Goal: Book appointment/travel/reservation

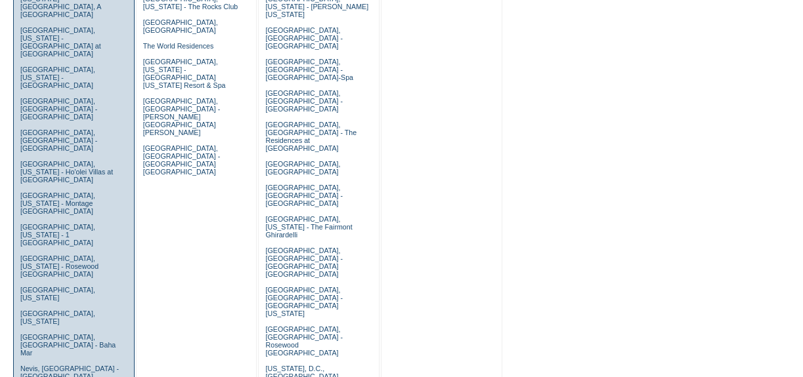
scroll to position [657, 0]
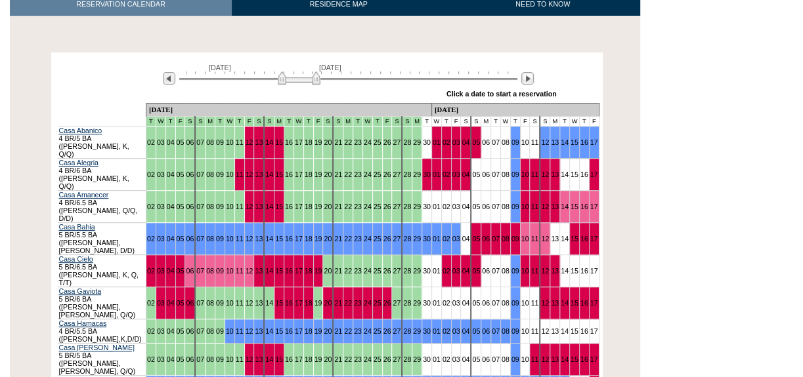
scroll to position [238, 0]
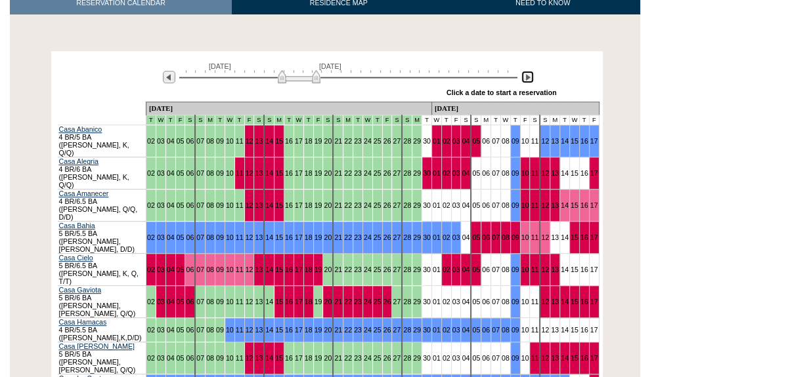
click at [525, 71] on img at bounding box center [527, 77] width 12 height 12
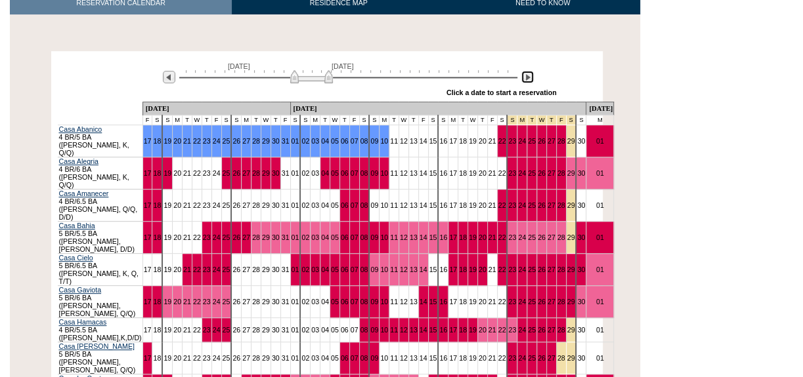
click at [525, 71] on img at bounding box center [527, 77] width 12 height 12
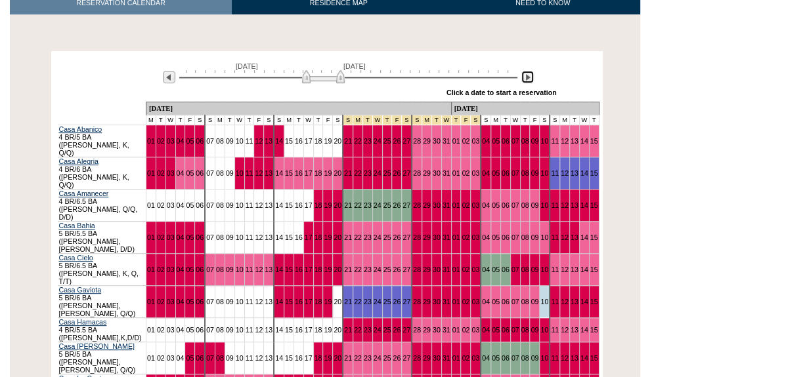
click at [525, 71] on img at bounding box center [527, 77] width 12 height 12
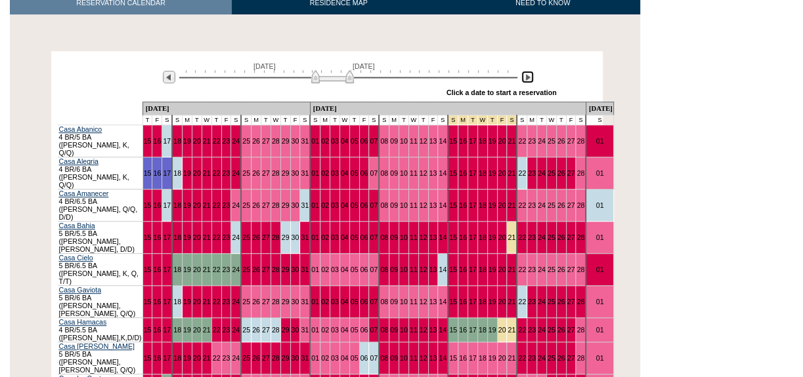
click at [337, 70] on img at bounding box center [332, 76] width 43 height 13
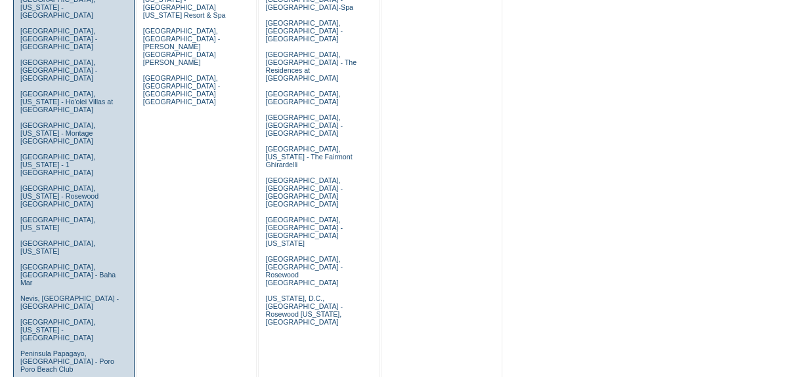
scroll to position [657, 0]
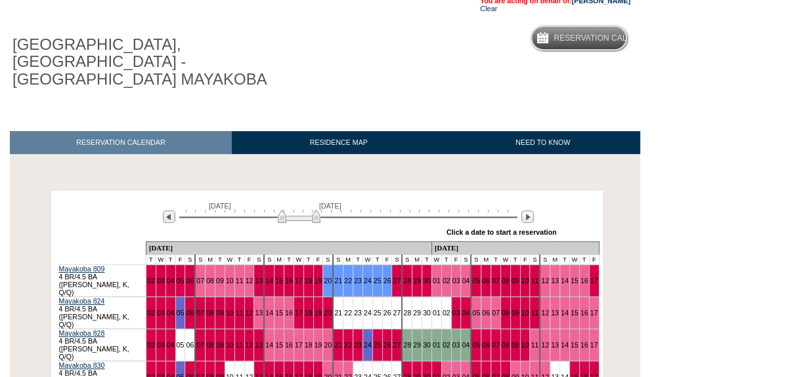
scroll to position [119, 0]
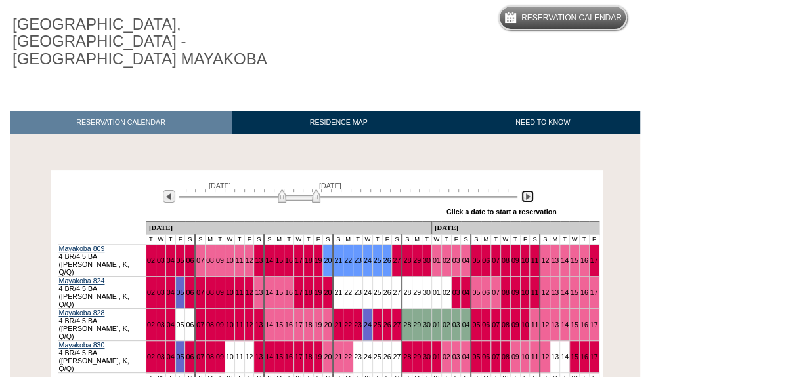
click at [527, 190] on img at bounding box center [527, 196] width 12 height 12
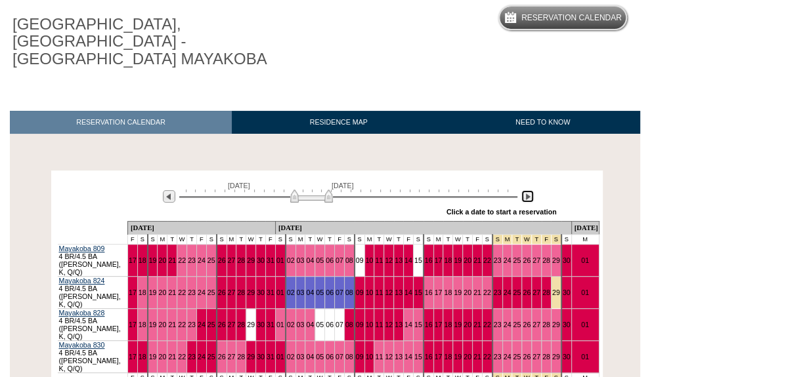
click at [527, 190] on img at bounding box center [527, 196] width 12 height 12
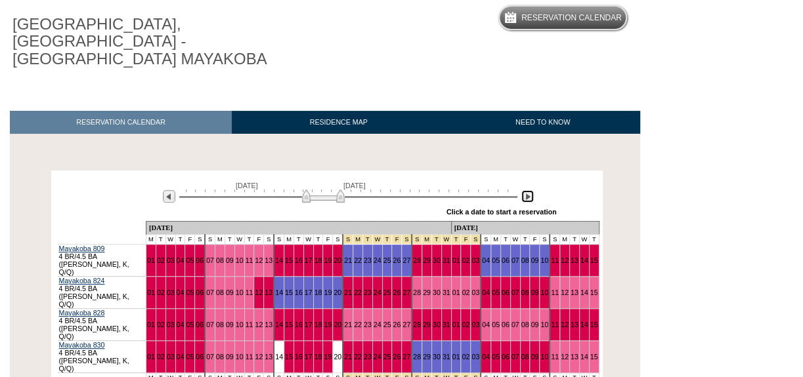
click at [527, 190] on img at bounding box center [527, 196] width 12 height 12
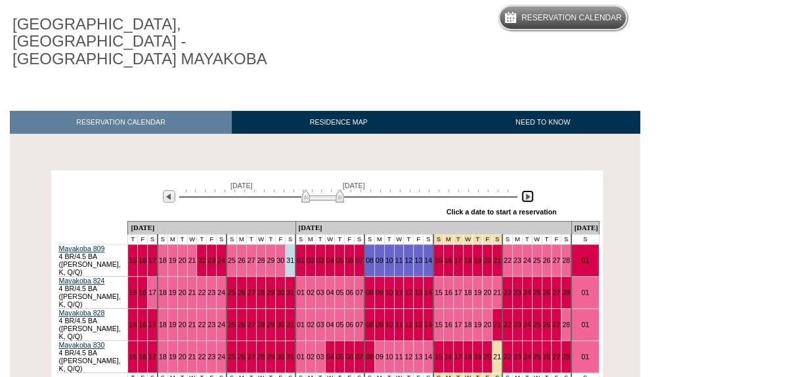
drag, startPoint x: 351, startPoint y: 176, endPoint x: 335, endPoint y: 176, distance: 15.8
click at [335, 190] on img at bounding box center [322, 196] width 43 height 13
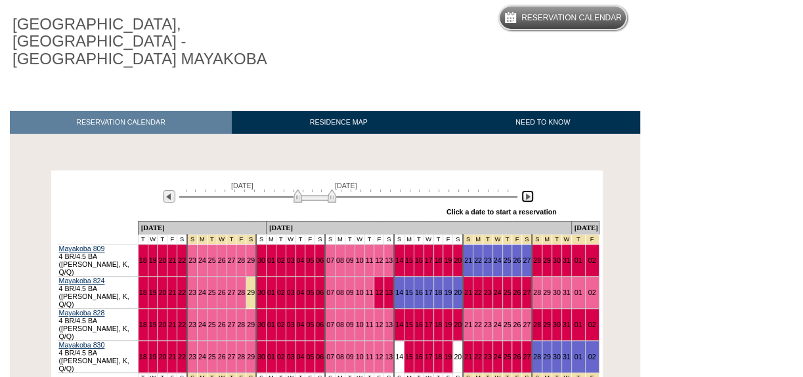
drag, startPoint x: 335, startPoint y: 176, endPoint x: 328, endPoint y: 175, distance: 7.9
click at [328, 190] on img at bounding box center [314, 196] width 43 height 13
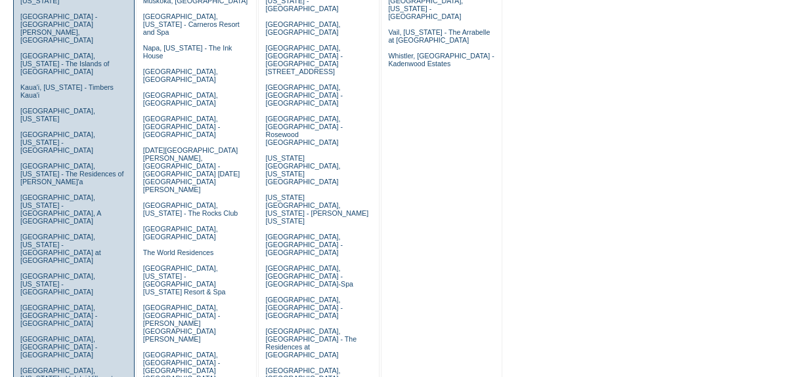
scroll to position [418, 0]
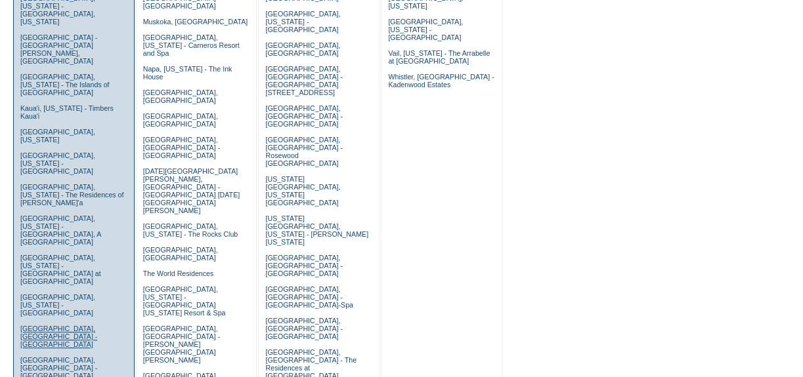
click at [51, 325] on link "[GEOGRAPHIC_DATA], [GEOGRAPHIC_DATA] - [GEOGRAPHIC_DATA]" at bounding box center [58, 337] width 77 height 24
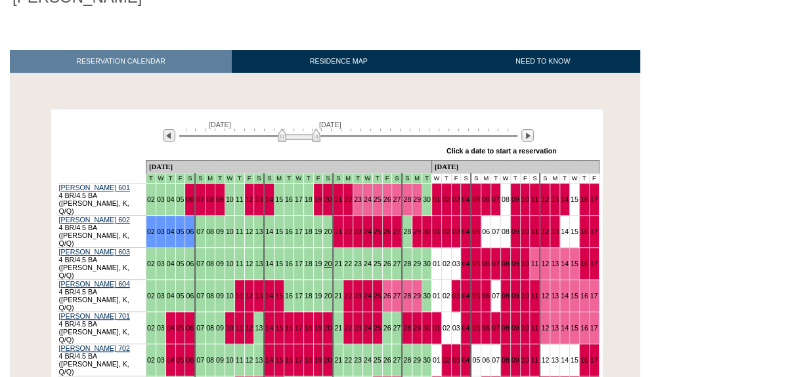
scroll to position [179, 0]
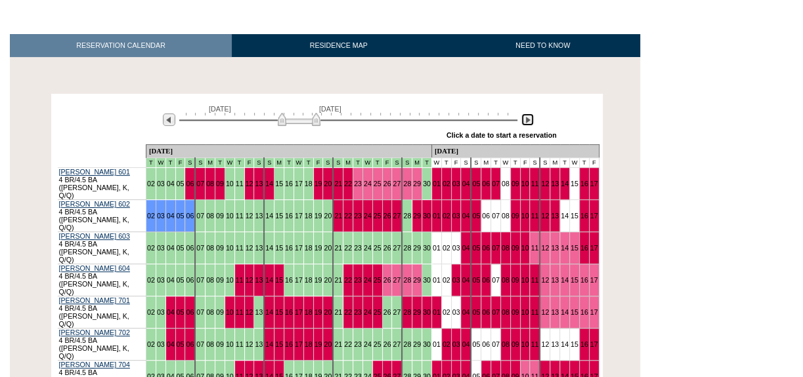
click at [531, 114] on img at bounding box center [527, 120] width 12 height 12
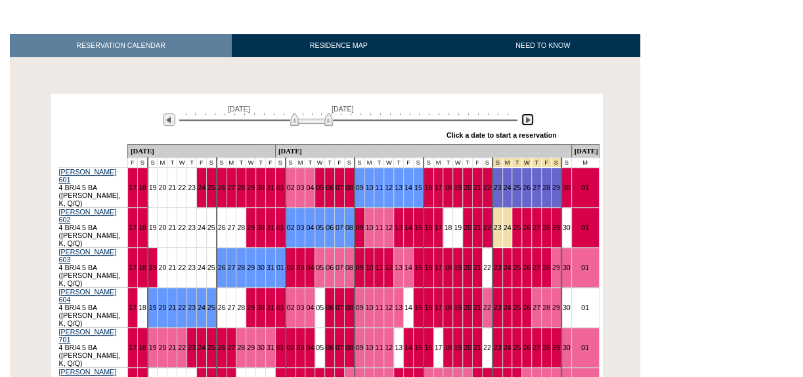
click at [531, 114] on img at bounding box center [527, 120] width 12 height 12
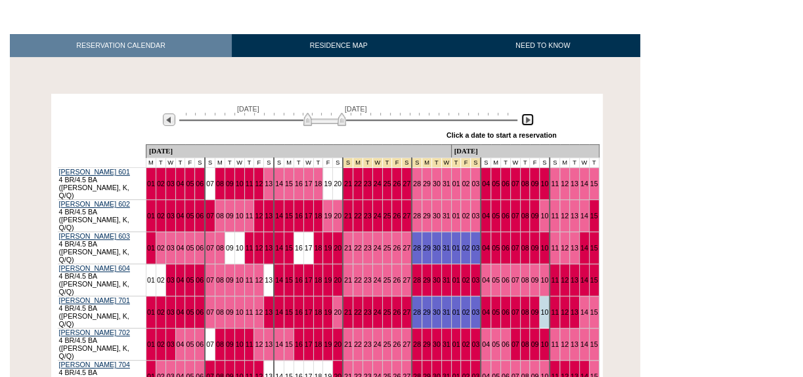
click at [334, 113] on img at bounding box center [324, 119] width 43 height 13
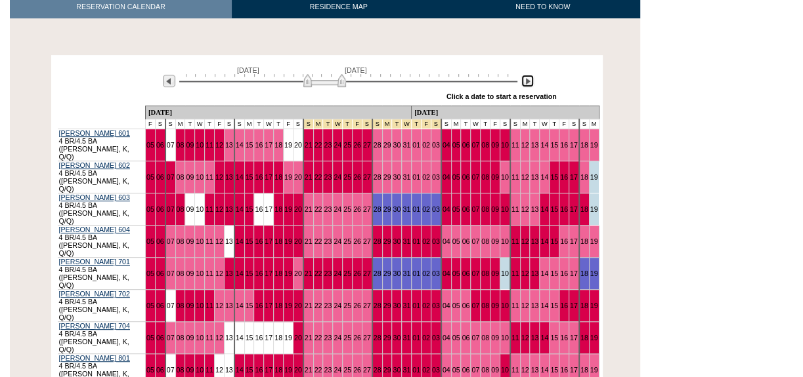
scroll to position [238, 0]
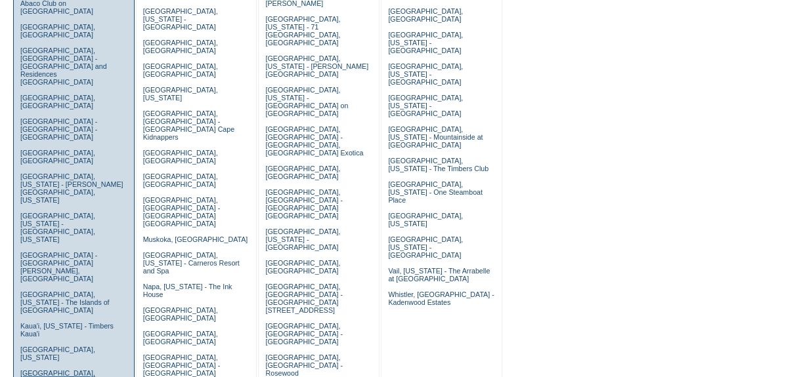
scroll to position [179, 0]
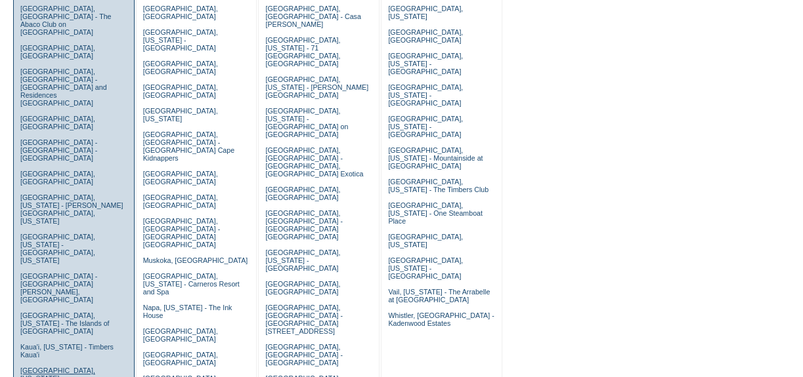
click at [84, 367] on link "[GEOGRAPHIC_DATA], [US_STATE]" at bounding box center [57, 375] width 75 height 16
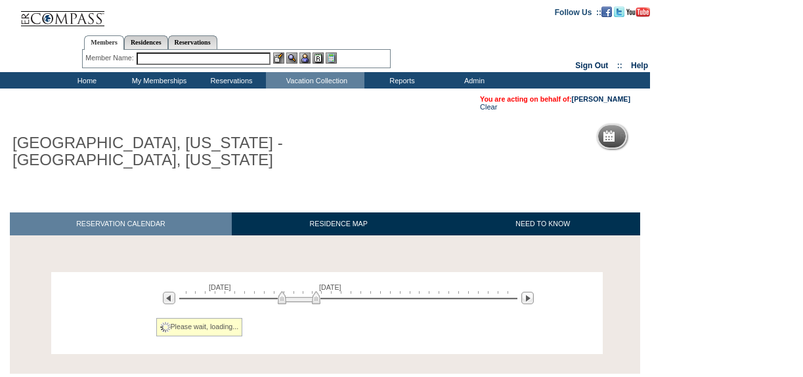
scroll to position [85, 0]
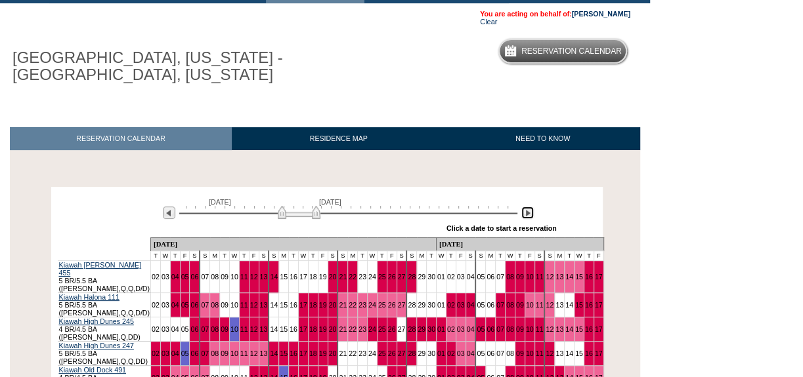
click at [529, 218] on img at bounding box center [527, 213] width 12 height 12
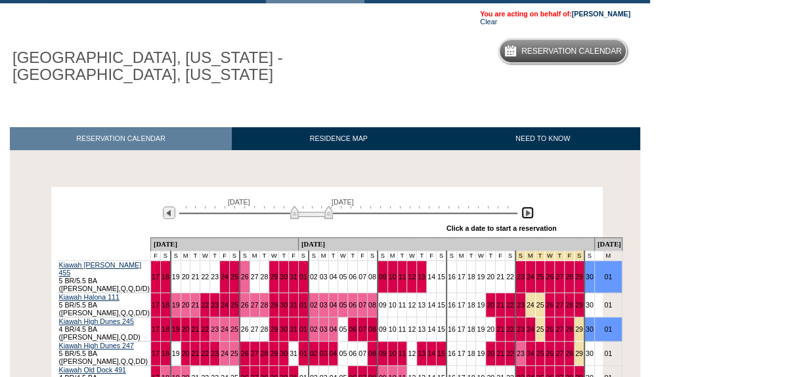
click at [529, 218] on img at bounding box center [527, 213] width 12 height 12
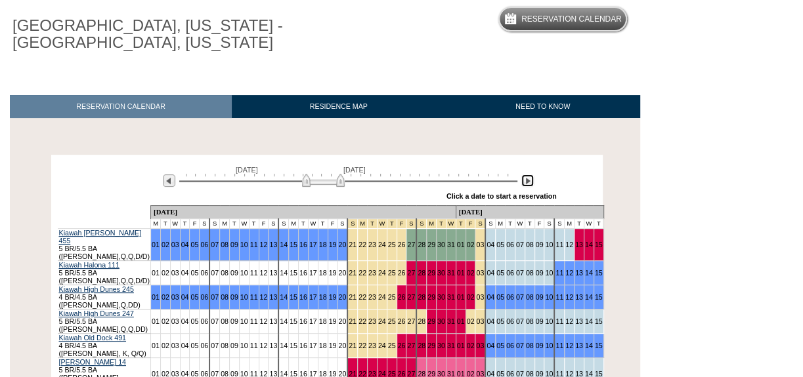
scroll to position [145, 0]
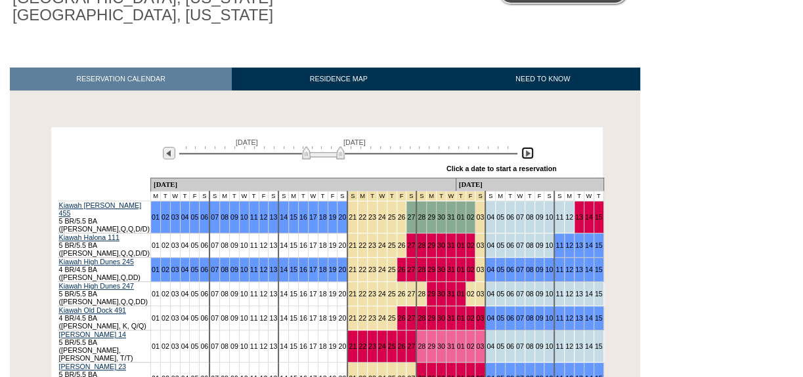
click at [318, 158] on img at bounding box center [323, 152] width 43 height 13
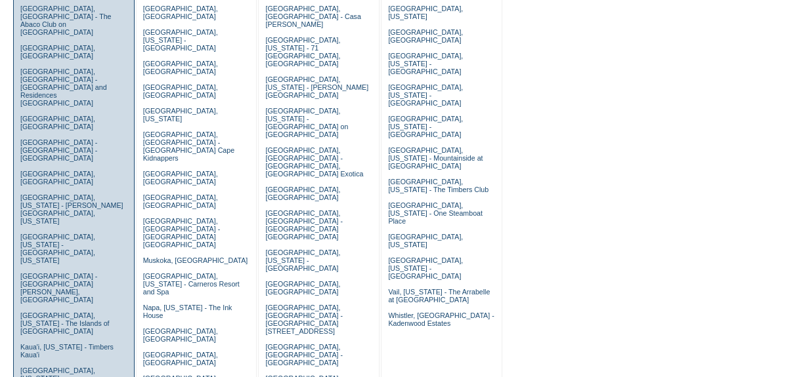
scroll to position [119, 0]
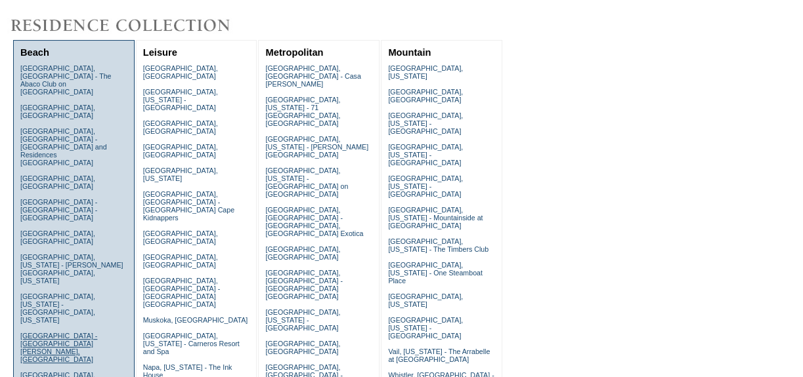
click at [91, 332] on link "[GEOGRAPHIC_DATA] - [GEOGRAPHIC_DATA][PERSON_NAME], [GEOGRAPHIC_DATA]" at bounding box center [58, 348] width 77 height 32
